Goal: Complete application form

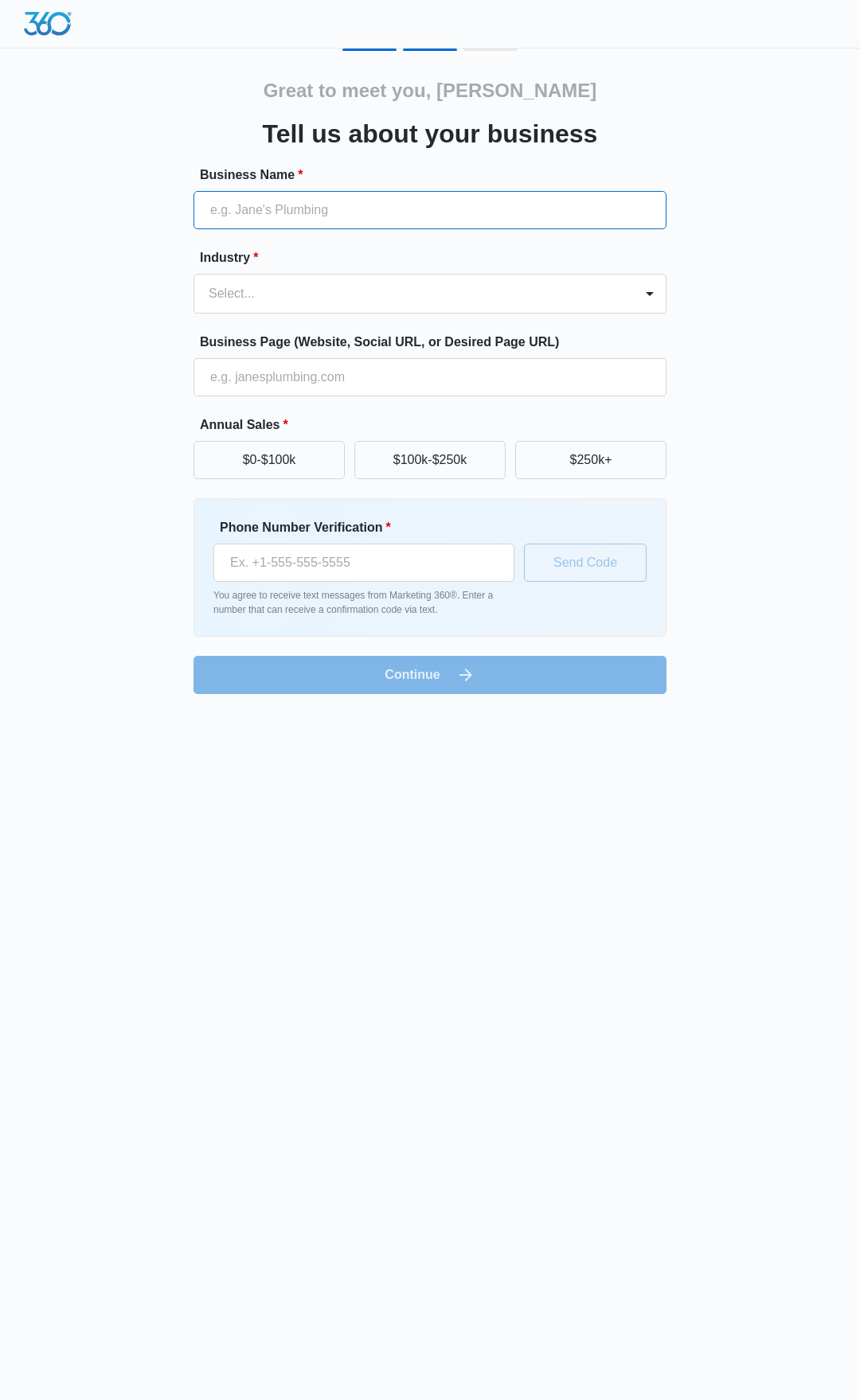
click at [454, 204] on input "Business Name *" at bounding box center [430, 210] width 473 height 38
type input "Flex Rehab LLC"
type input "[PHONE_NUMBER]"
click at [353, 313] on form "Business Name * Flex Rehab LLC Industry * Select... Business Page (Website, Soc…" at bounding box center [430, 430] width 473 height 528
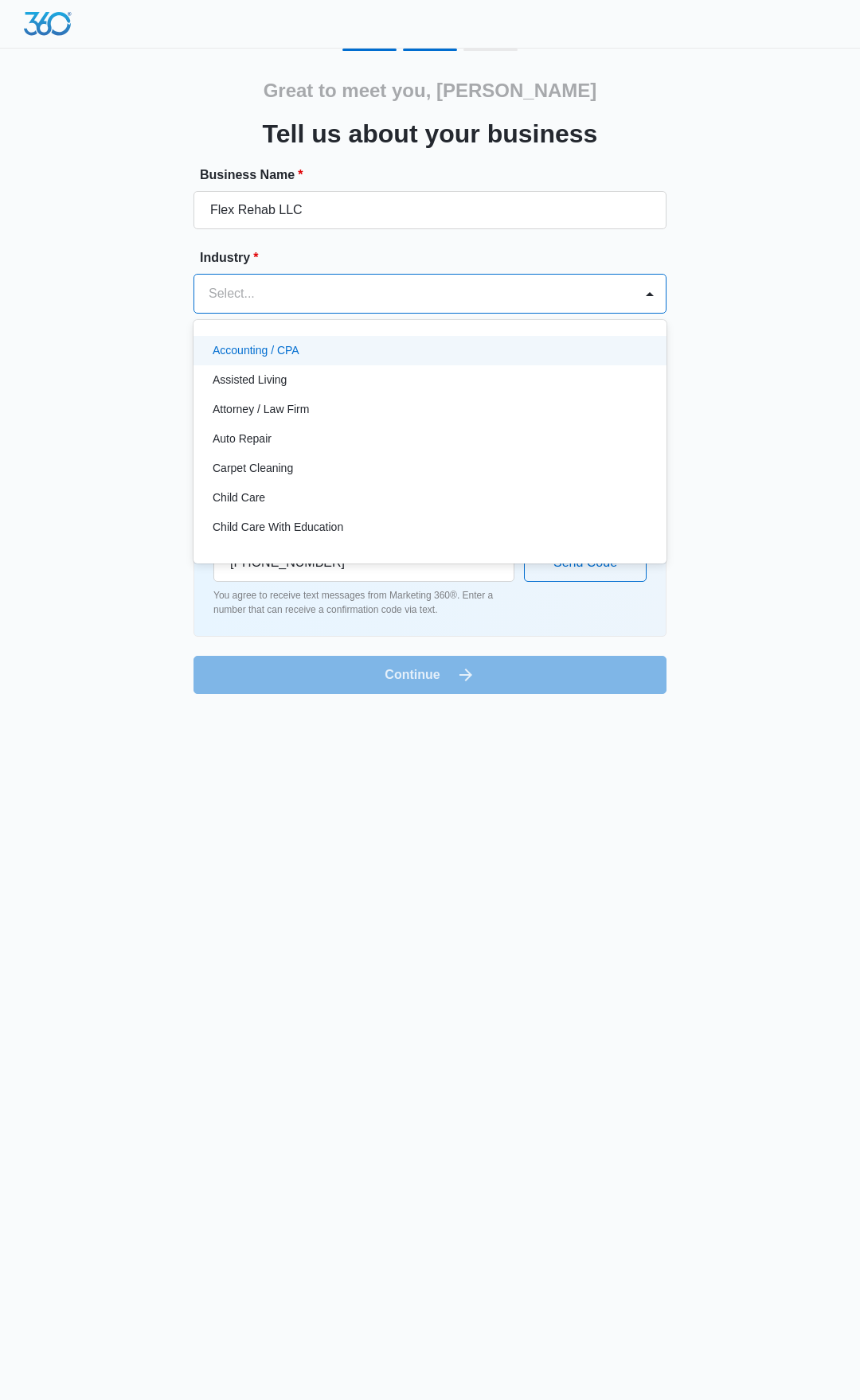
click at [360, 287] on div at bounding box center [410, 294] width 405 height 22
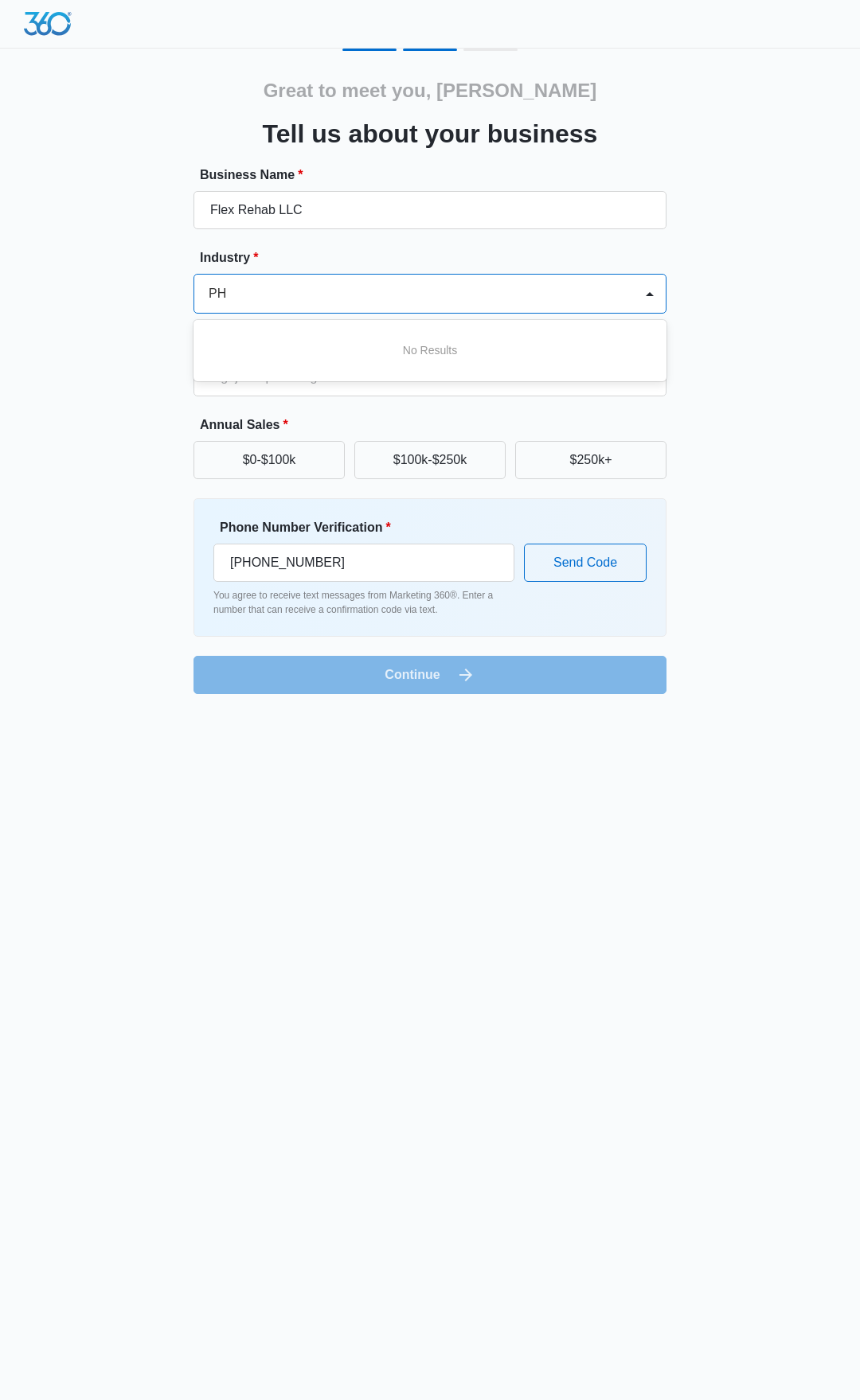
type input "P"
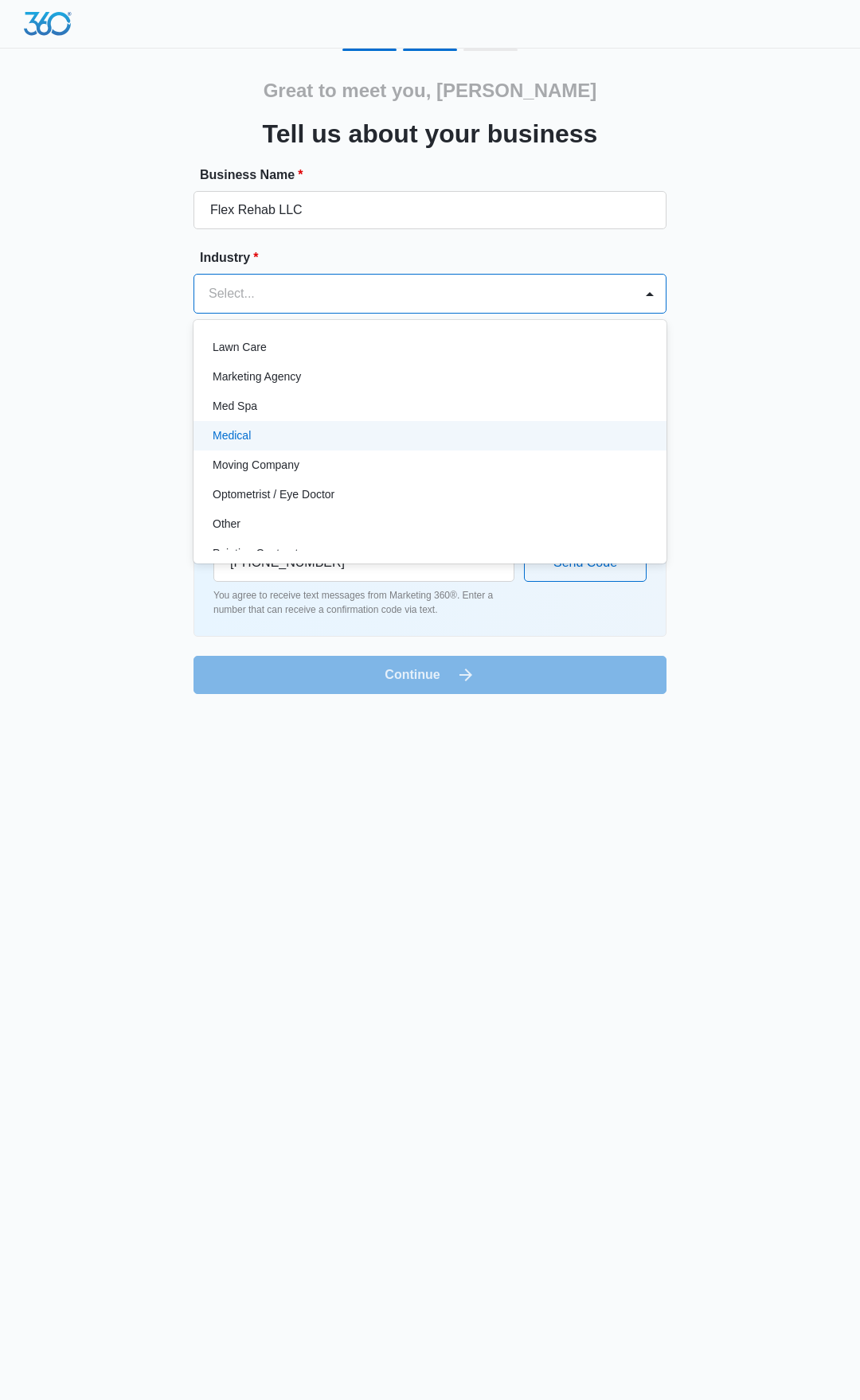
scroll to position [796, 0]
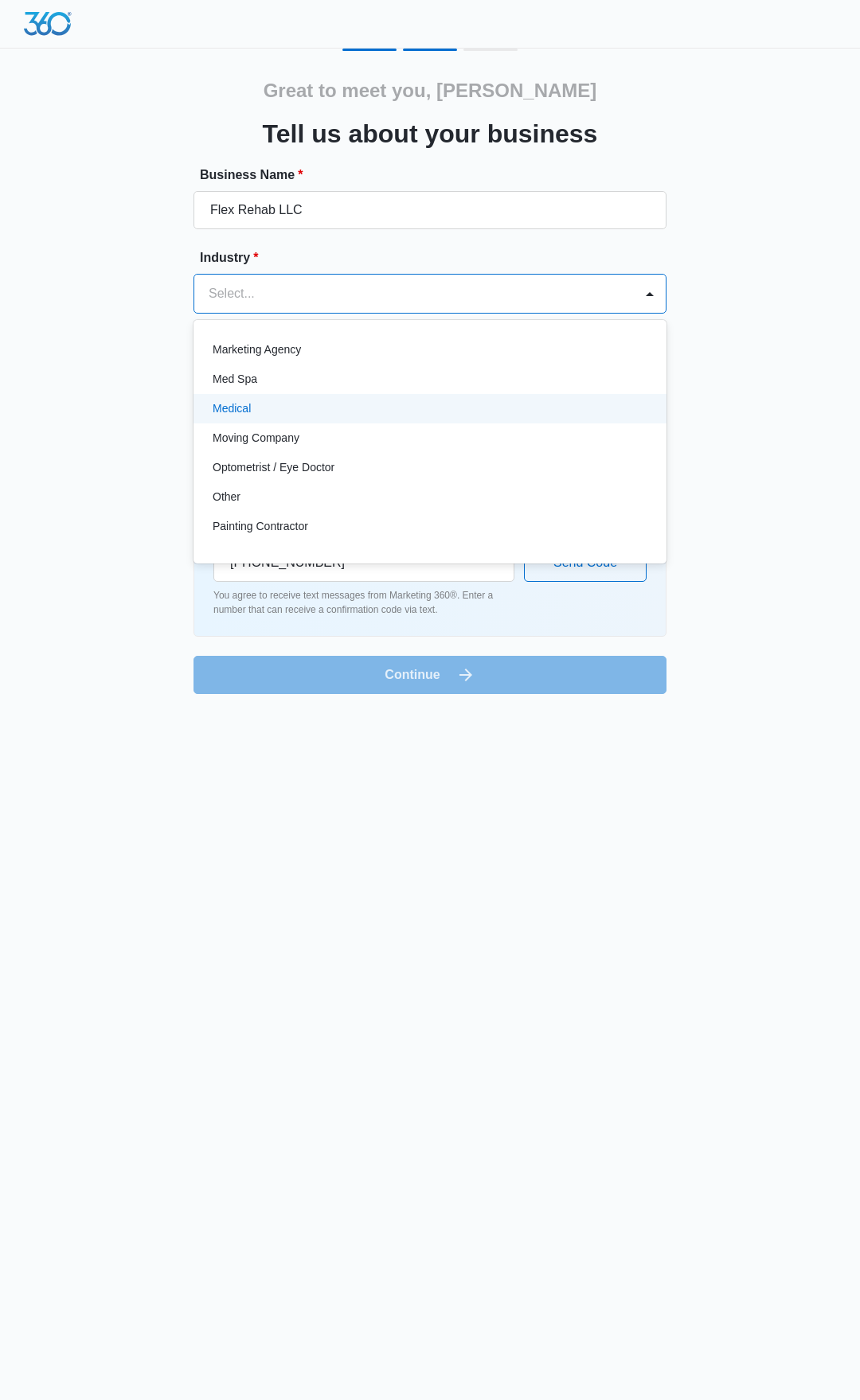
click at [255, 405] on div "Medical" at bounding box center [428, 409] width 431 height 17
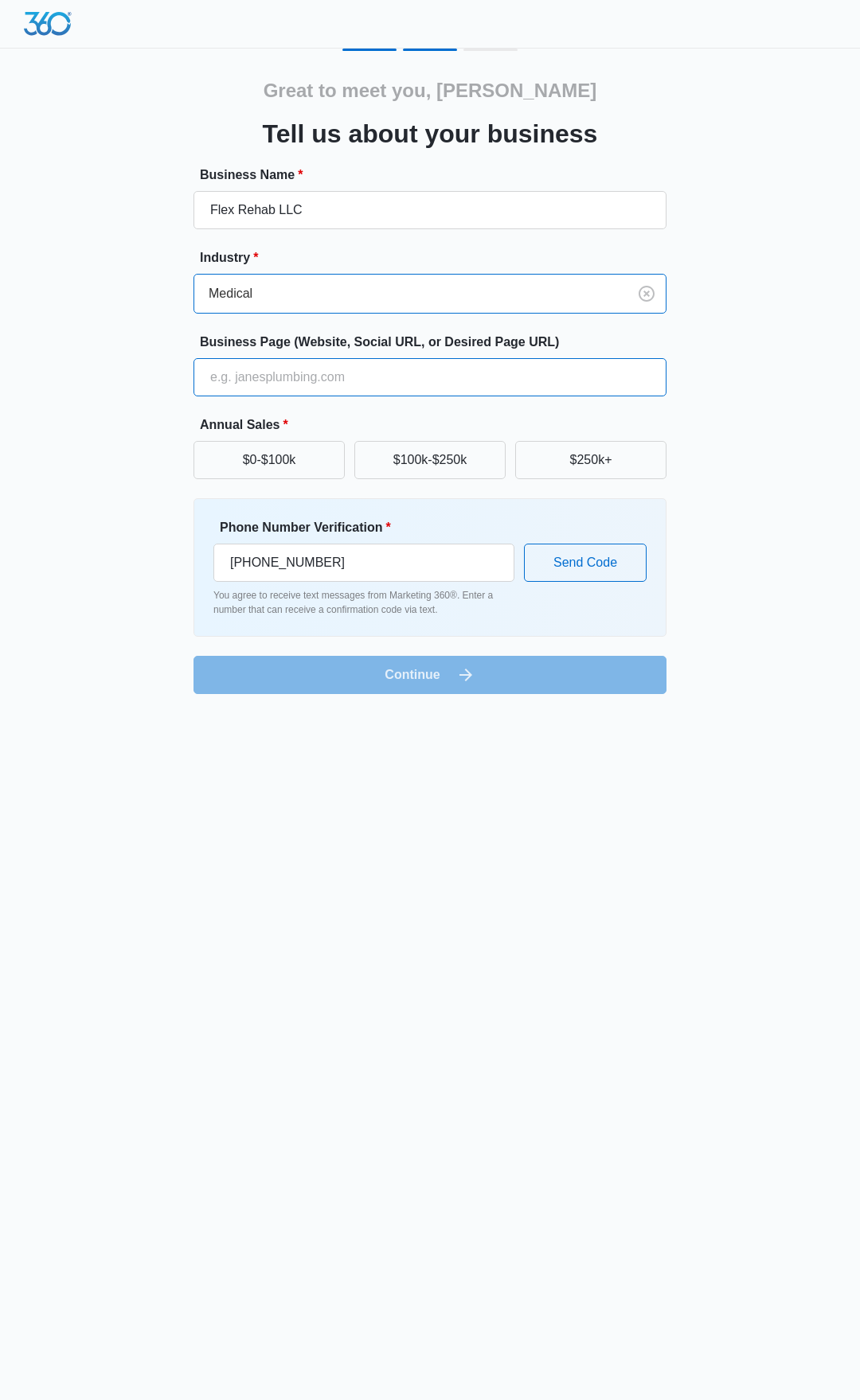
click at [419, 381] on input "Business Page (Website, Social URL, or Desired Page URL)" at bounding box center [430, 377] width 473 height 38
click at [269, 462] on button "$0-$100k" at bounding box center [268, 460] width 151 height 38
click at [352, 359] on input "Business Page (Website, Social URL, or Desired Page URL)" at bounding box center [430, 377] width 473 height 38
paste input "[URL][DOMAIN_NAME]"
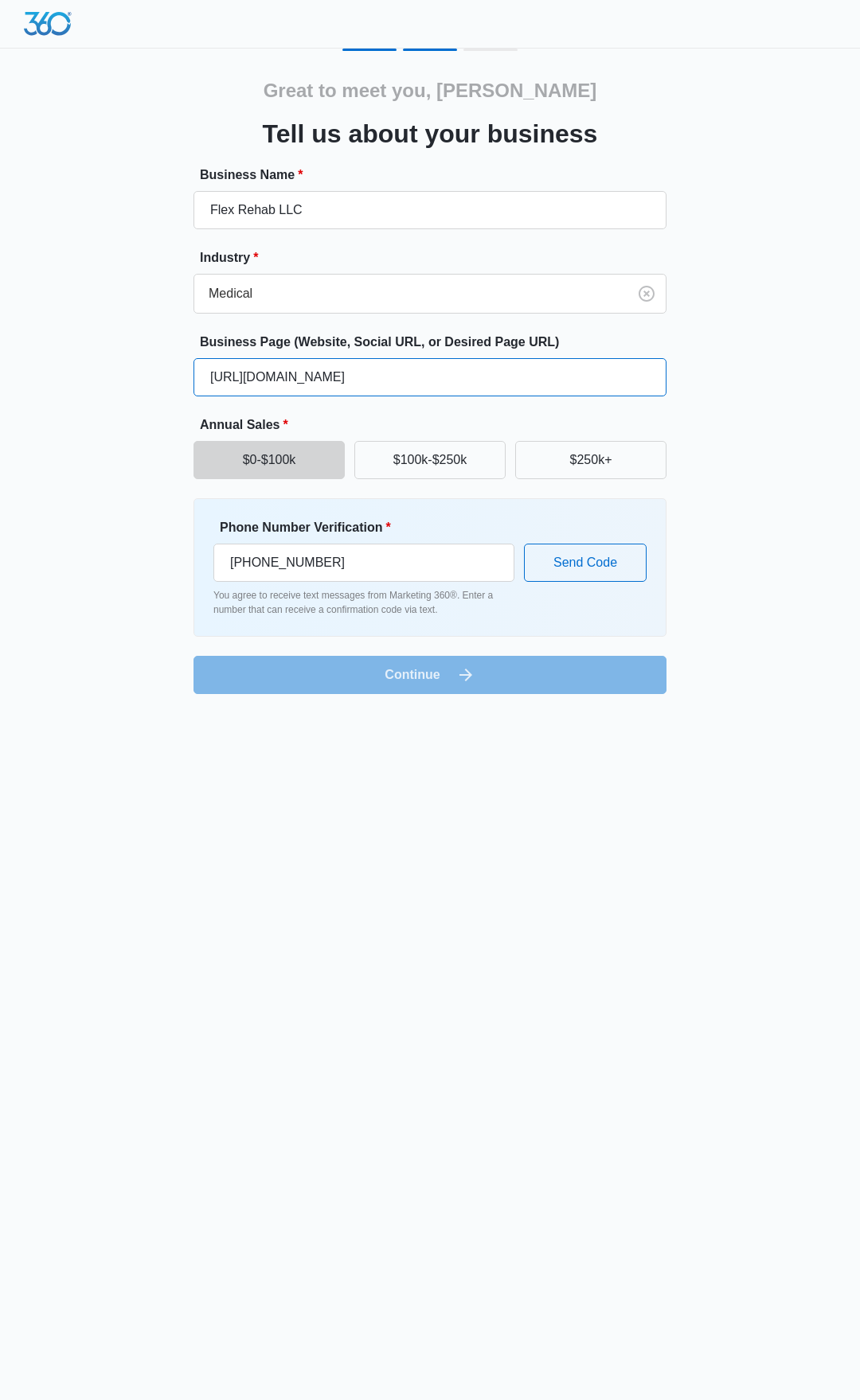
type input "[URL][DOMAIN_NAME]"
click at [653, 763] on body "Great to meet you, [PERSON_NAME] us about your business Business Name * Flex Re…" at bounding box center [430, 700] width 860 height 1400
click at [577, 544] on button "Send Code" at bounding box center [585, 563] width 123 height 38
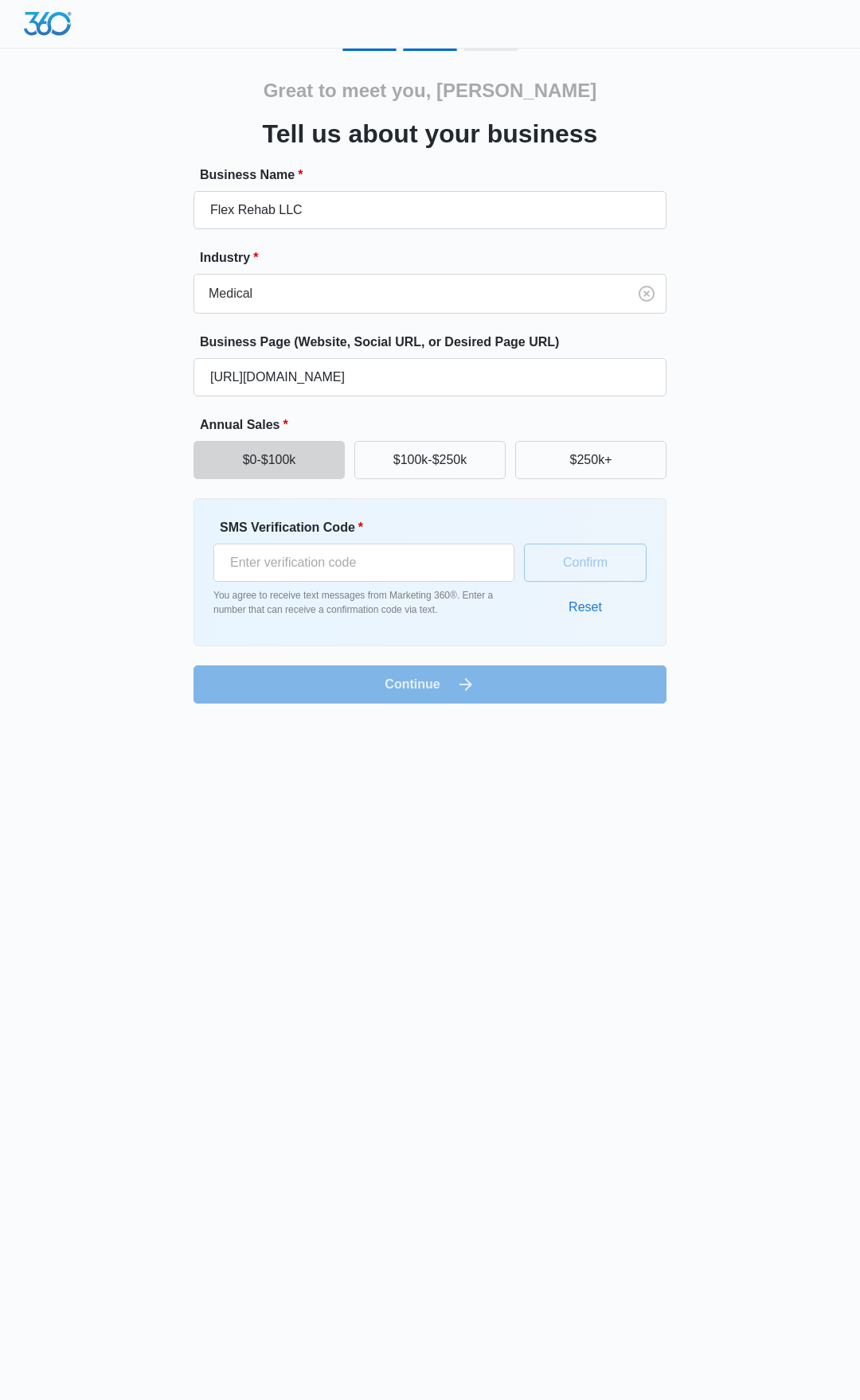
click at [611, 603] on button "Reset" at bounding box center [584, 607] width 65 height 38
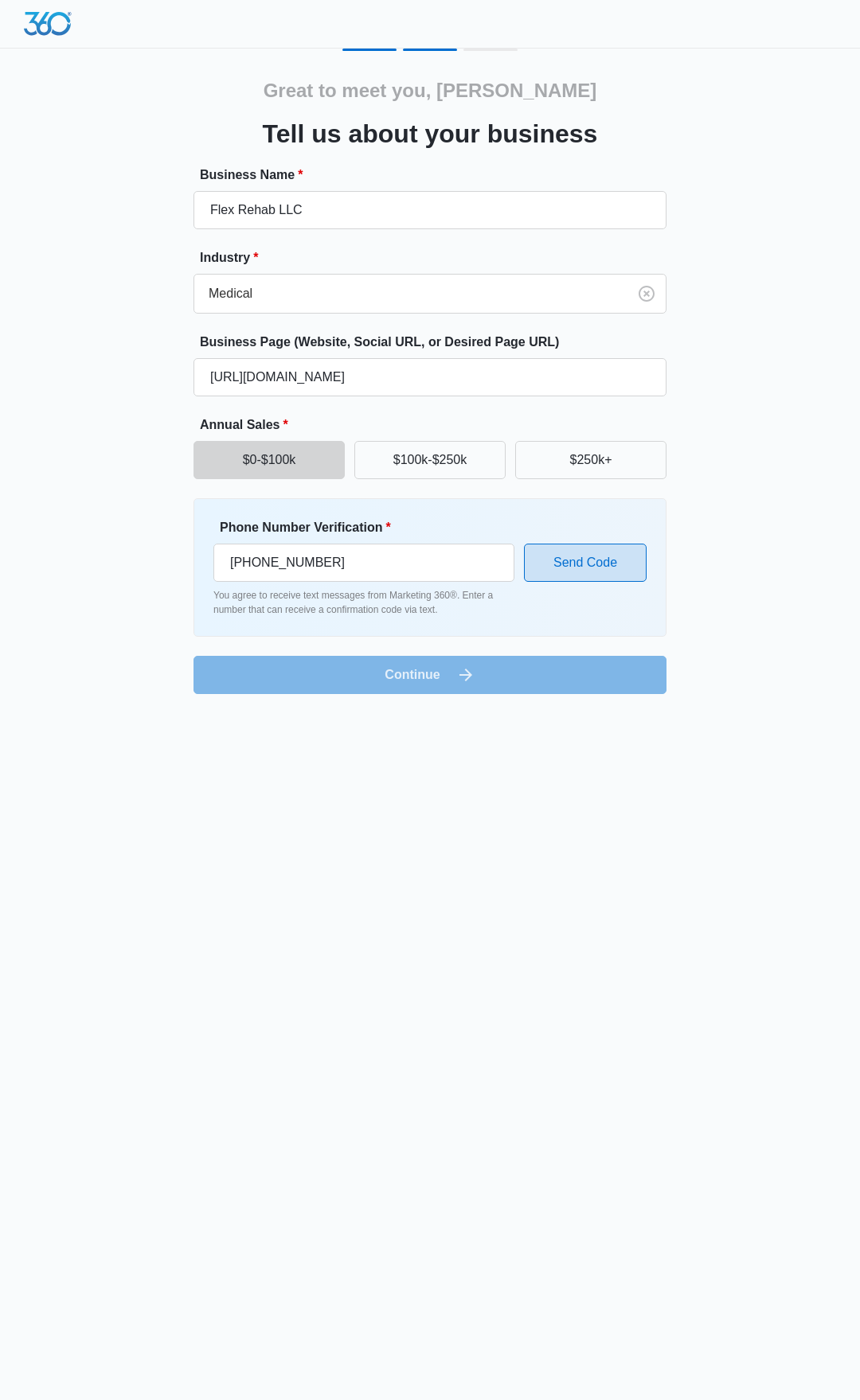
click at [574, 567] on button "Send Code" at bounding box center [585, 563] width 123 height 38
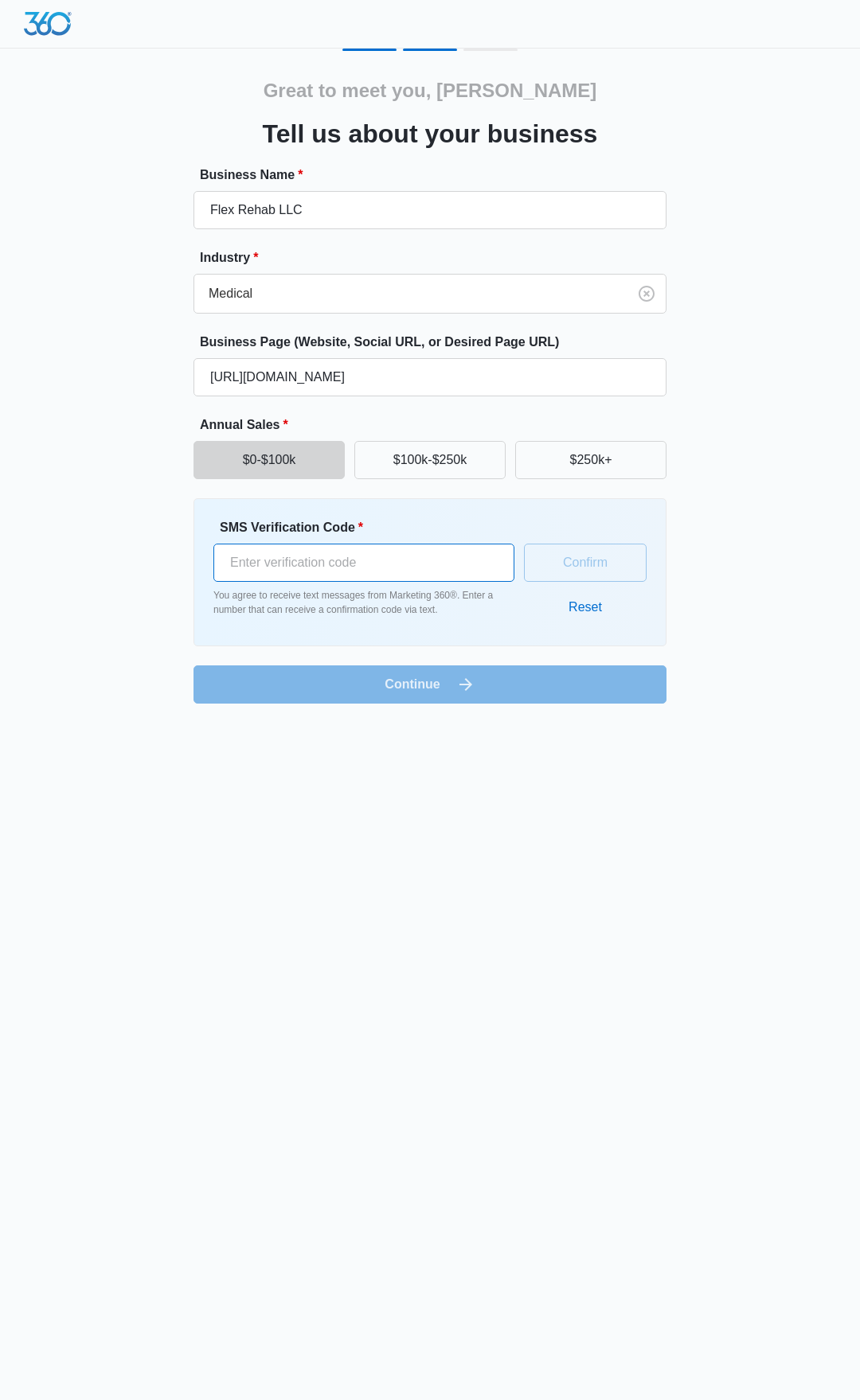
click at [360, 574] on input "SMS Verification Code *" at bounding box center [363, 563] width 301 height 38
click at [572, 603] on button "Reset" at bounding box center [584, 607] width 65 height 38
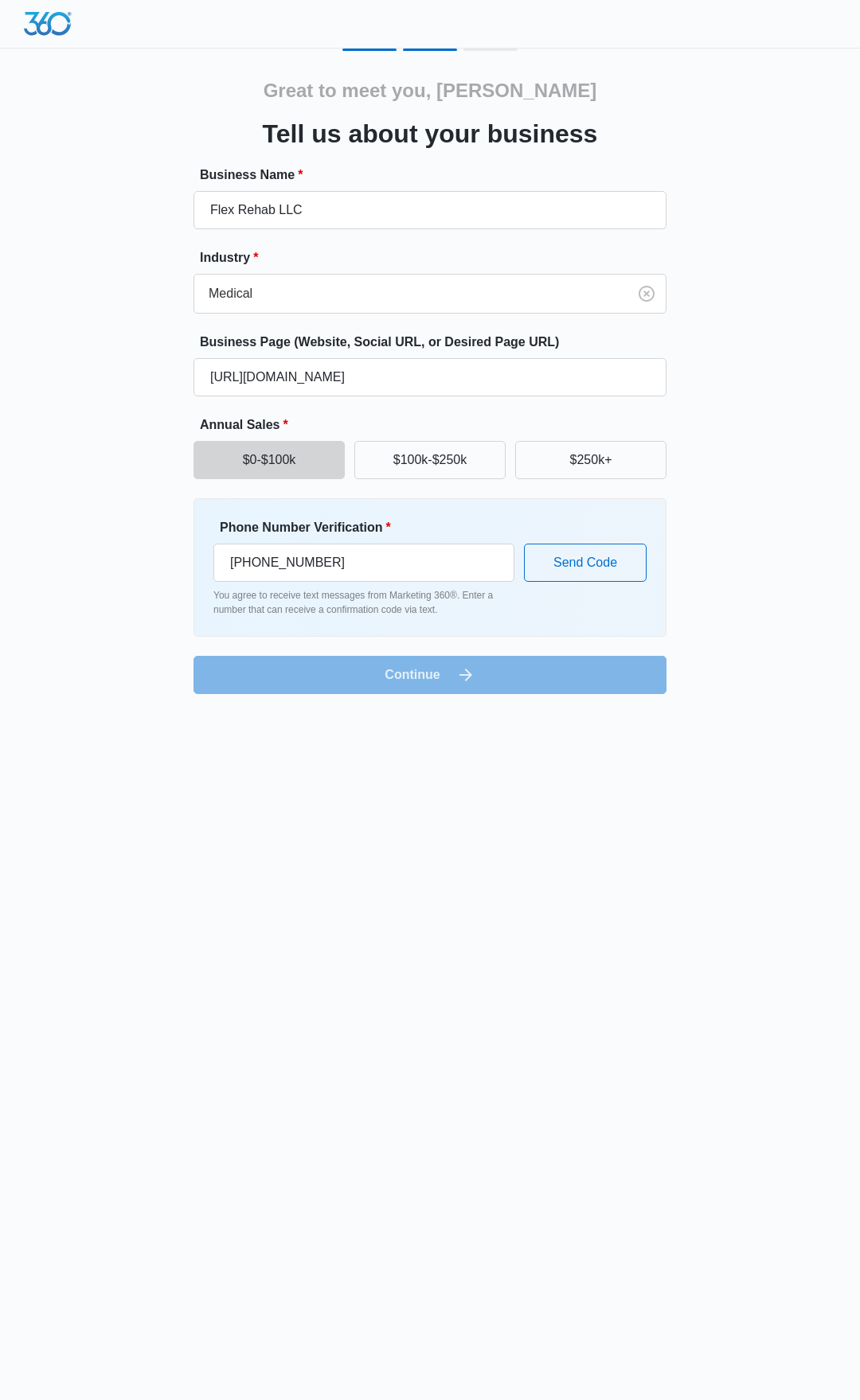
click at [441, 633] on div "Phone Number Verification * [PHONE_NUMBER] You agree to receive text messages f…" at bounding box center [430, 567] width 473 height 139
click at [422, 656] on form "Business Name * Flex Rehab LLC Industry * Medical Business Page (Website, Socia…" at bounding box center [430, 430] width 473 height 528
click at [415, 664] on form "Business Name * Flex Rehab LLC Industry * Medical Business Page (Website, Socia…" at bounding box center [430, 430] width 473 height 528
click at [627, 548] on button "Send Code" at bounding box center [585, 563] width 123 height 38
